Goal: Task Accomplishment & Management: Manage account settings

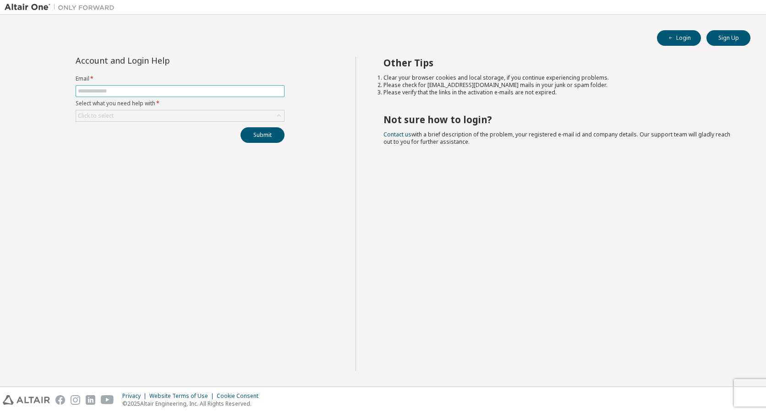
click at [162, 90] on input "text" at bounding box center [180, 91] width 204 height 7
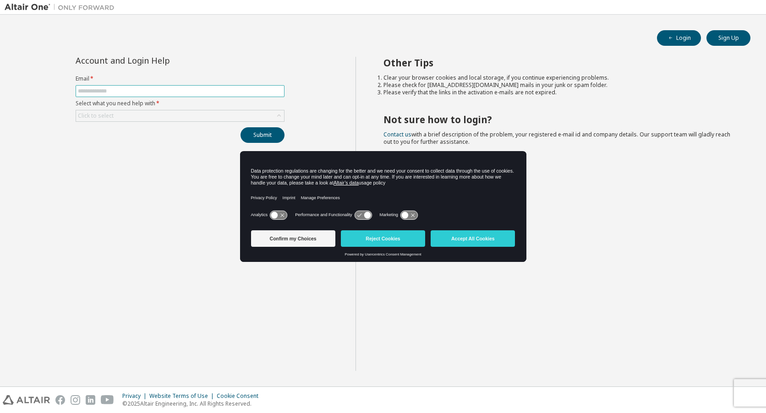
type input "**********"
click at [461, 242] on button "Accept All Cookies" at bounding box center [473, 239] width 84 height 16
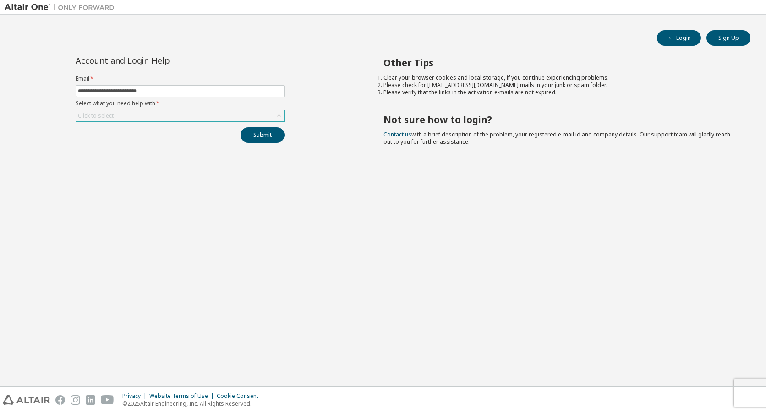
click at [116, 114] on div "Click to select" at bounding box center [180, 115] width 208 height 11
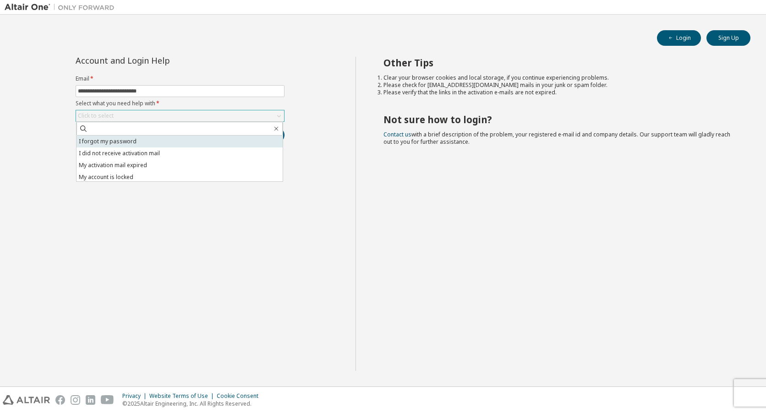
click at [119, 139] on li "I forgot my password" at bounding box center [180, 142] width 206 height 12
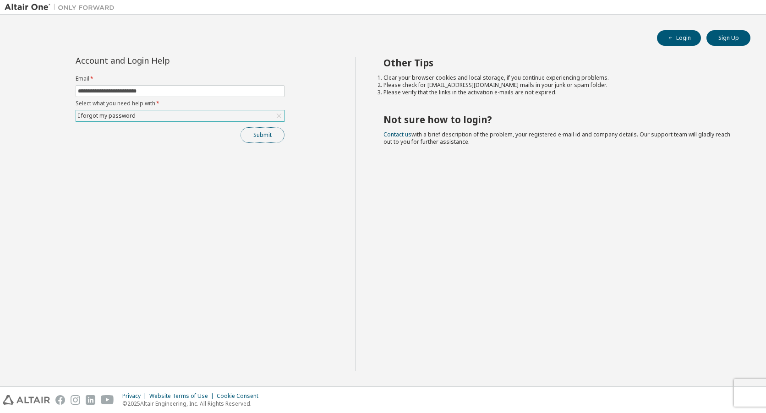
click at [249, 137] on button "Submit" at bounding box center [263, 135] width 44 height 16
click at [154, 93] on input "text" at bounding box center [180, 91] width 204 height 7
type input "**********"
click at [147, 116] on div "Click to select" at bounding box center [180, 115] width 208 height 11
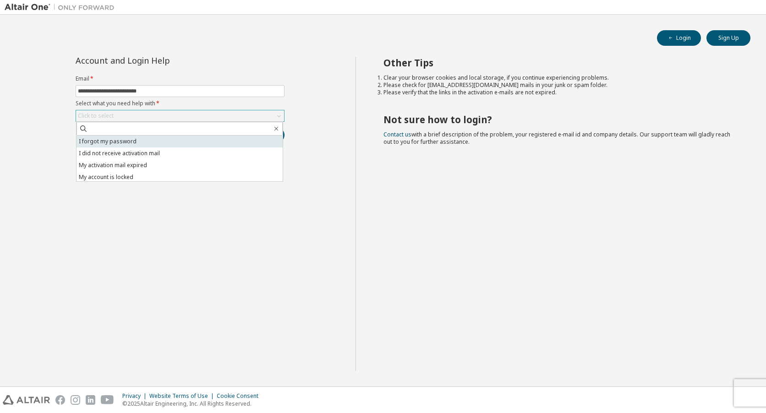
click at [147, 137] on li "I forgot my password" at bounding box center [180, 142] width 206 height 12
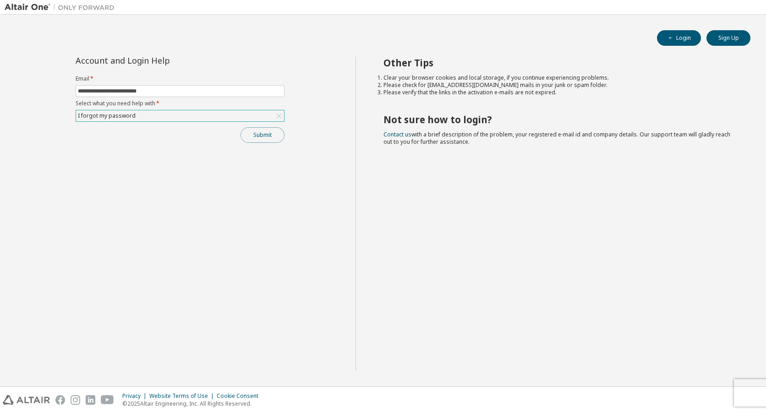
click at [259, 136] on button "Submit" at bounding box center [263, 135] width 44 height 16
